Goal: Transaction & Acquisition: Purchase product/service

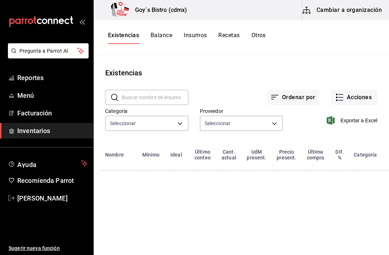
type input "eb234d75-c9b5-4949-be53-55db13c6ad06,3e2c69be-21be-42be-8f6a-28ba51307921,fde14…"
type input "903fc33d-6519-4a2a-873c-f930ad1e8a14,401da279-f332-4c59-84c8-9aec3edc960e,6c422…"
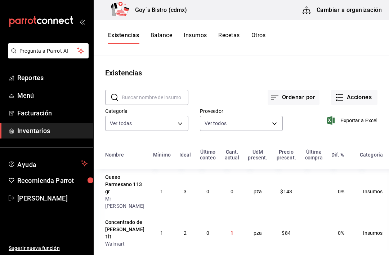
click at [355, 93] on button "Acciones" at bounding box center [354, 97] width 46 height 15
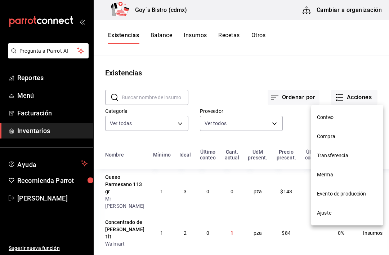
click at [333, 139] on span "Compra" at bounding box center [347, 137] width 61 height 8
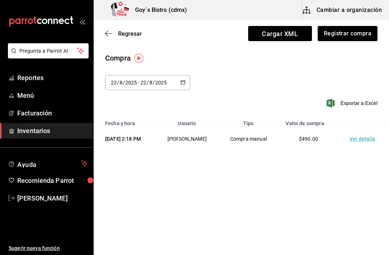
click at [356, 27] on button "Registrar compra" at bounding box center [348, 33] width 60 height 15
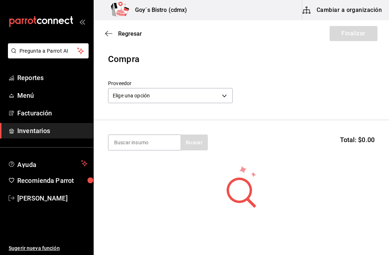
click at [187, 93] on body "Pregunta a Parrot AI Reportes Menú Facturación Inventarios Ayuda Recomienda Par…" at bounding box center [194, 107] width 389 height 214
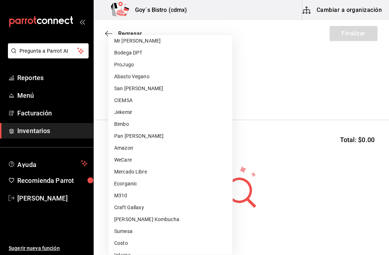
scroll to position [204, 0]
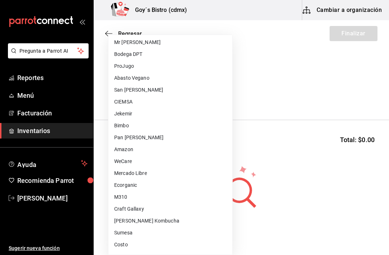
click at [145, 47] on li "Mr [PERSON_NAME]" at bounding box center [170, 42] width 124 height 12
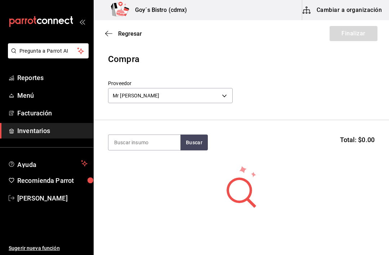
click at [204, 95] on body "Pregunta a Parrot AI Reportes Menú Facturación Inventarios Ayuda Recomienda Par…" at bounding box center [194, 107] width 389 height 214
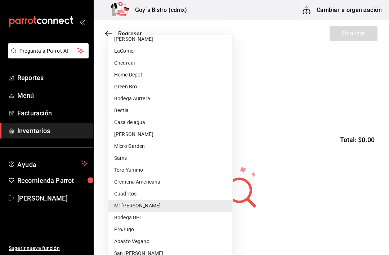
scroll to position [43, 0]
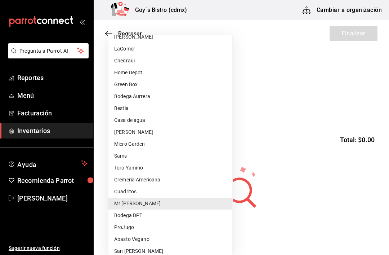
click at [142, 216] on li "Bodega DPT" at bounding box center [170, 215] width 124 height 12
type input "af389d3a-49ae-4bbf-bd5c-709010176506"
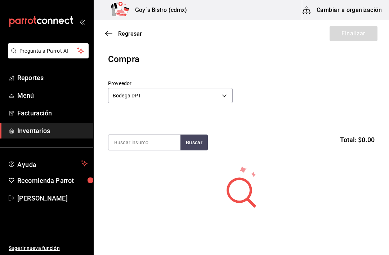
click at [150, 139] on input at bounding box center [144, 142] width 72 height 15
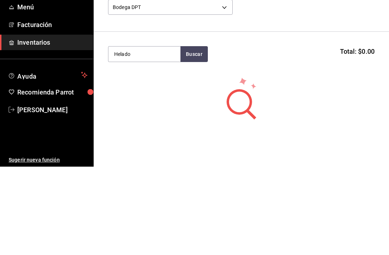
type input "Helado"
click at [200, 134] on button "Buscar" at bounding box center [194, 142] width 27 height 16
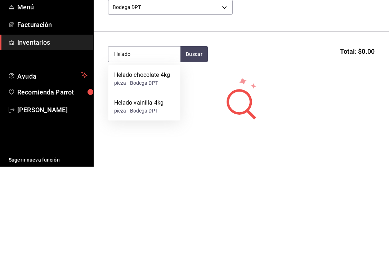
click at [165, 168] on div "pieza - Bodega DPT" at bounding box center [142, 172] width 56 height 8
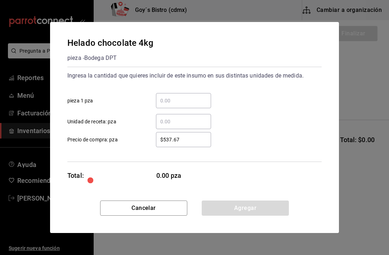
click at [192, 97] on input "​ pieza 1 pza" at bounding box center [183, 100] width 55 height 9
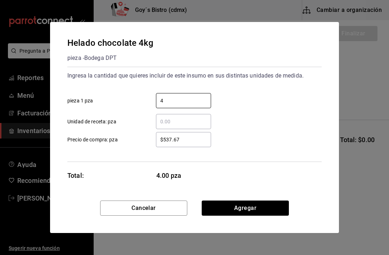
type input "4"
click at [293, 85] on div "Ingresa la cantidad que quieres incluir de este insumo en sus distintas unidade…" at bounding box center [194, 99] width 254 height 59
click at [256, 211] on button "Agregar" at bounding box center [245, 207] width 87 height 15
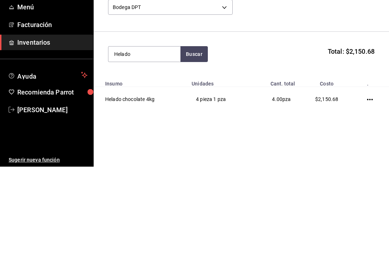
type input "Helado"
click at [196, 134] on button "Buscar" at bounding box center [194, 142] width 27 height 16
click at [157, 168] on div "pieza - Bodega DPT" at bounding box center [139, 172] width 50 height 8
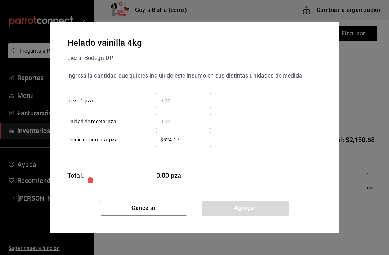
click at [182, 102] on input "​ pieza 1 pza" at bounding box center [183, 100] width 55 height 9
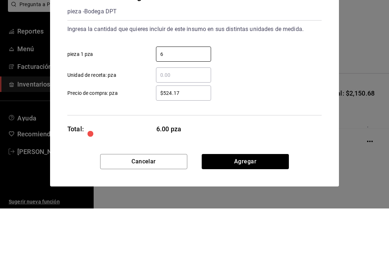
type input "6"
click at [233, 126] on div "$524.17 ​ Precio de compra: pza" at bounding box center [192, 136] width 260 height 21
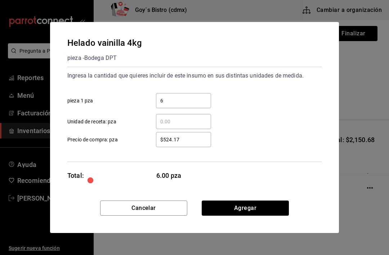
click at [237, 197] on div "Helado vainilla 4kg pieza - Bodega DPT Ingresa la cantidad que quieres incluir …" at bounding box center [194, 111] width 289 height 178
click at [228, 211] on button "Agregar" at bounding box center [245, 207] width 87 height 15
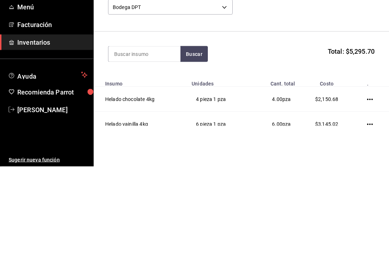
scroll to position [0, 0]
click at [251, 134] on div "Buscar Total: $5,295.70" at bounding box center [241, 142] width 267 height 16
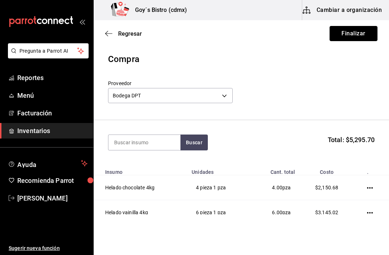
click at [350, 40] on button "Finalizar" at bounding box center [354, 33] width 48 height 15
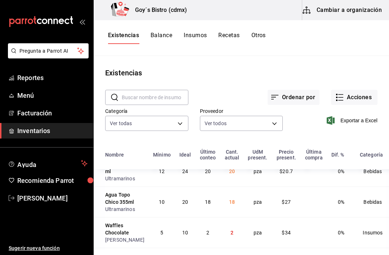
scroll to position [173, 0]
click at [120, 253] on div "Arúgula 280gr" at bounding box center [121, 256] width 33 height 7
click at [389, 77] on main "Existencias ​ ​ Ordenar por Acciones Categoría Ver todas eb234d75-c9b5-4949-be5…" at bounding box center [242, 153] width 296 height 194
